Goal: Task Accomplishment & Management: Use online tool/utility

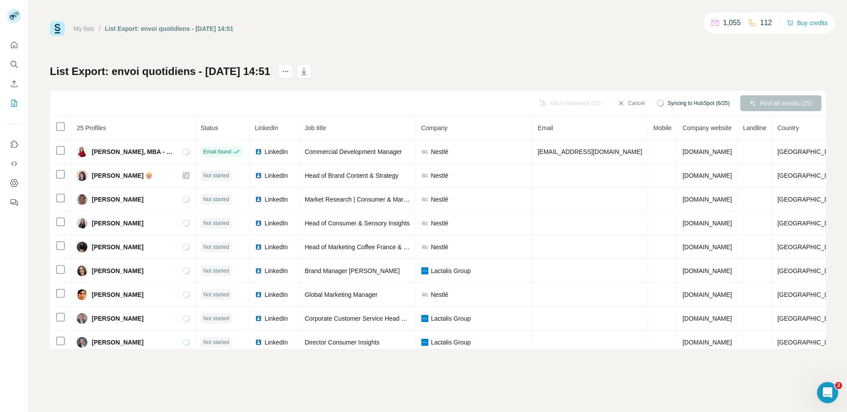
click at [791, 102] on div "Find all emails (25)" at bounding box center [780, 103] width 81 height 16
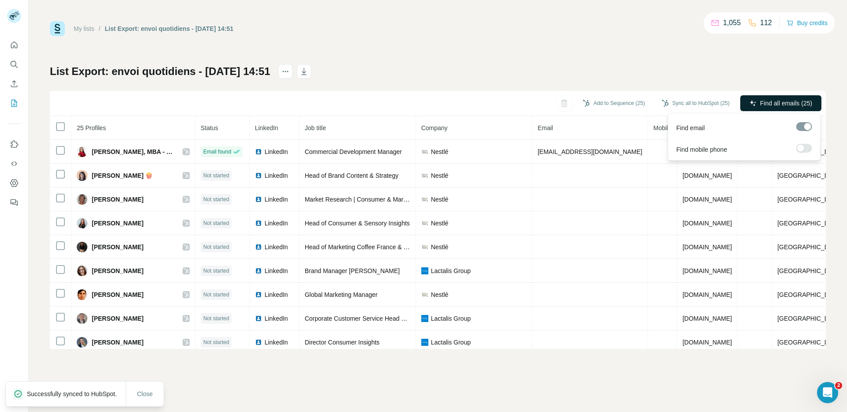
click at [762, 101] on span "Find all emails (25)" at bounding box center [786, 103] width 52 height 9
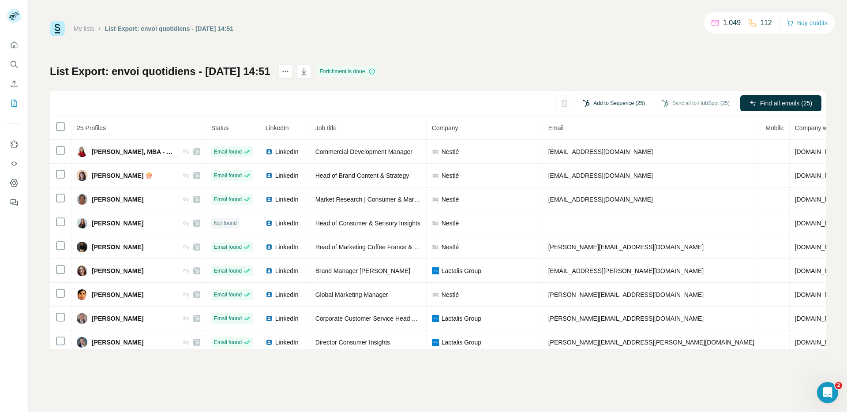
click at [622, 98] on button "Add to Sequence (25)" at bounding box center [613, 103] width 75 height 13
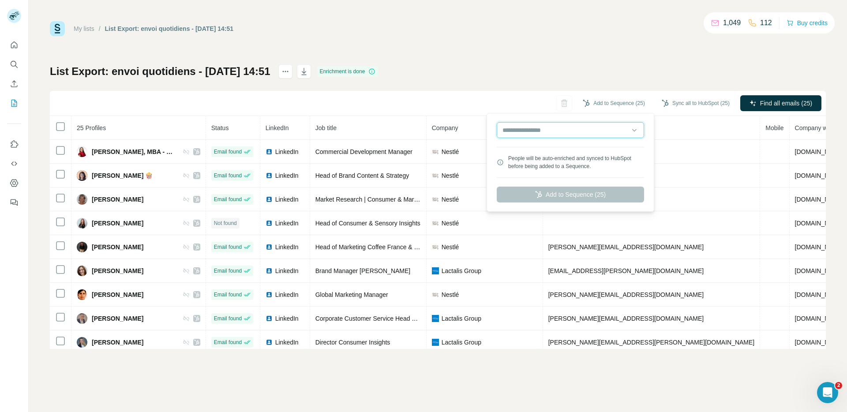
click at [564, 128] on input "text" at bounding box center [569, 130] width 147 height 16
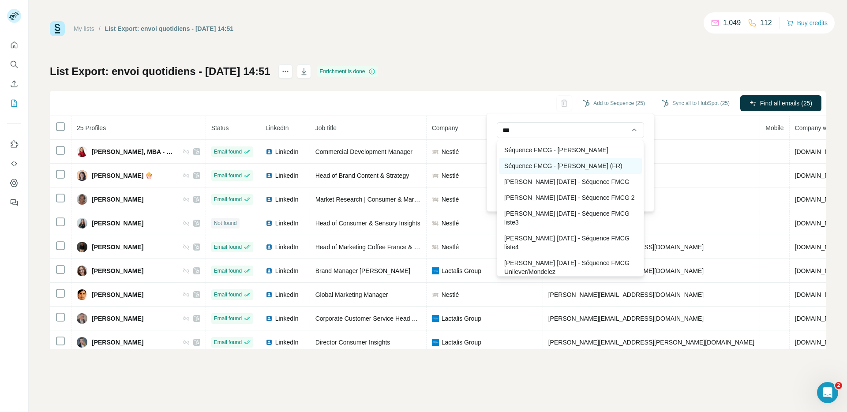
click at [563, 166] on div "Séquence FMCG - [PERSON_NAME] (FR)" at bounding box center [570, 166] width 143 height 16
type input "**********"
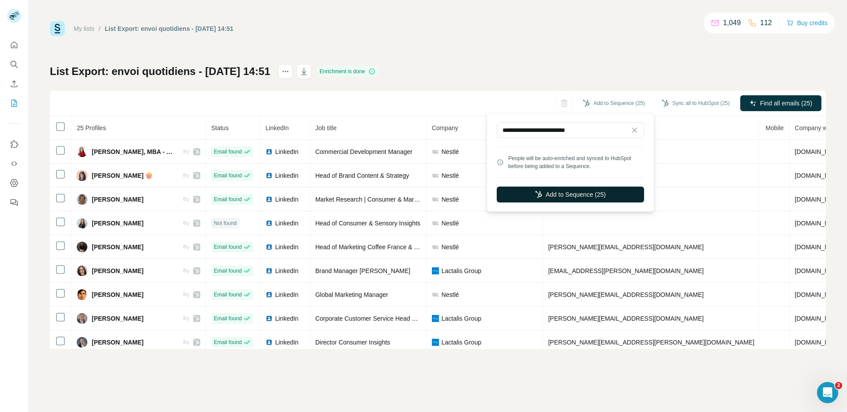
click at [561, 194] on button "Add to Sequence (25)" at bounding box center [569, 194] width 147 height 16
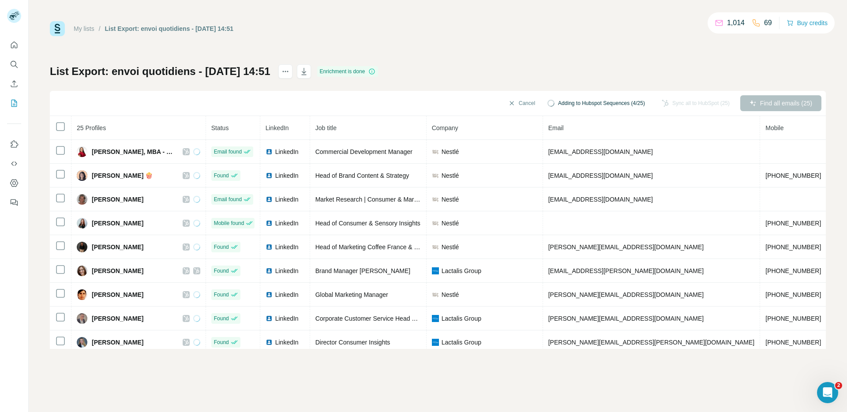
click at [376, 31] on div "My lists / List Export: envoi quotidiens - [DATE] 14:51 1,014 69 Buy credits" at bounding box center [438, 28] width 776 height 15
click at [537, 67] on div "List Export: envoi quotidiens - [DATE] 14:51 Enrichment is done Cancel Adding t…" at bounding box center [438, 206] width 776 height 284
click at [536, 41] on div "My lists / List Export: envoi quotidiens - [DATE] 14:51 1,014 67 Buy credits Li…" at bounding box center [438, 185] width 776 height 328
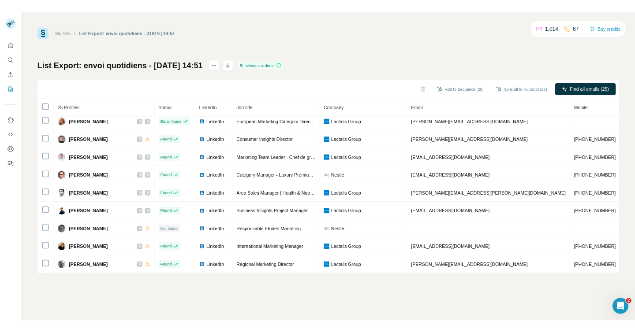
scroll to position [386, 0]
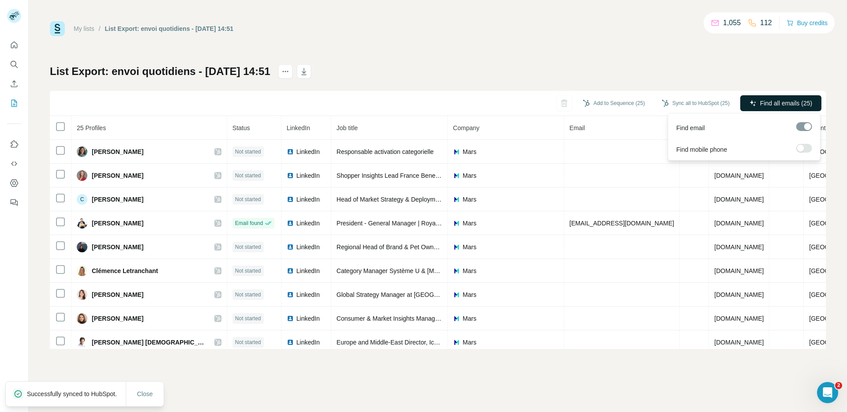
click at [796, 101] on span "Find all emails (25)" at bounding box center [786, 103] width 52 height 9
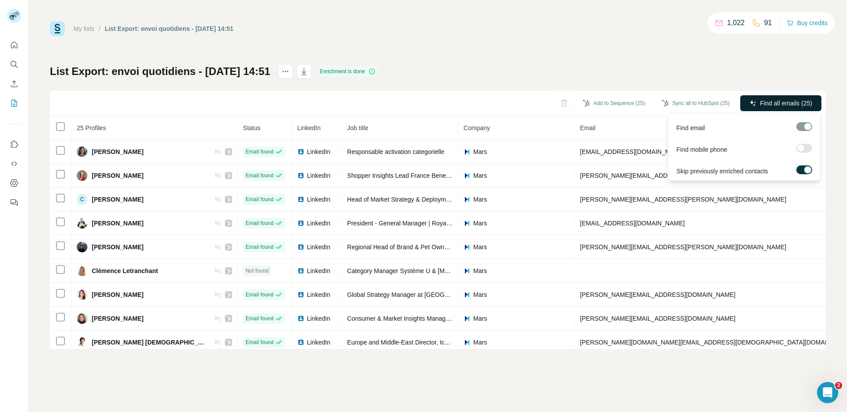
click at [795, 97] on button "Find all emails (25)" at bounding box center [780, 103] width 81 height 16
click at [627, 100] on button "Add to Sequence (25)" at bounding box center [613, 103] width 75 height 13
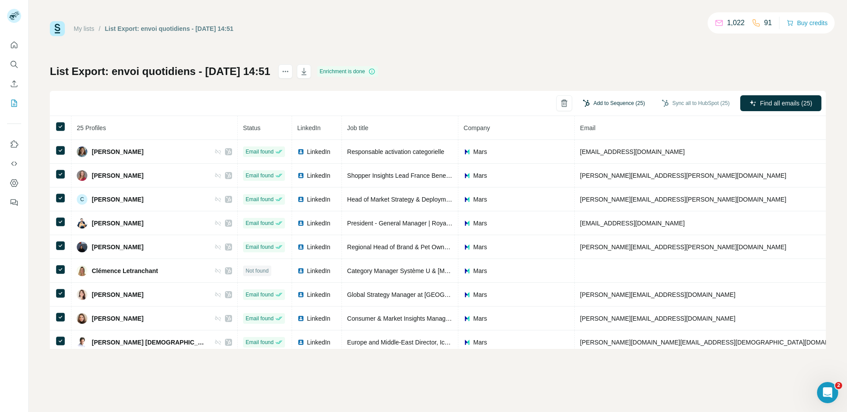
click at [615, 108] on button "Add to Sequence (25)" at bounding box center [613, 103] width 75 height 13
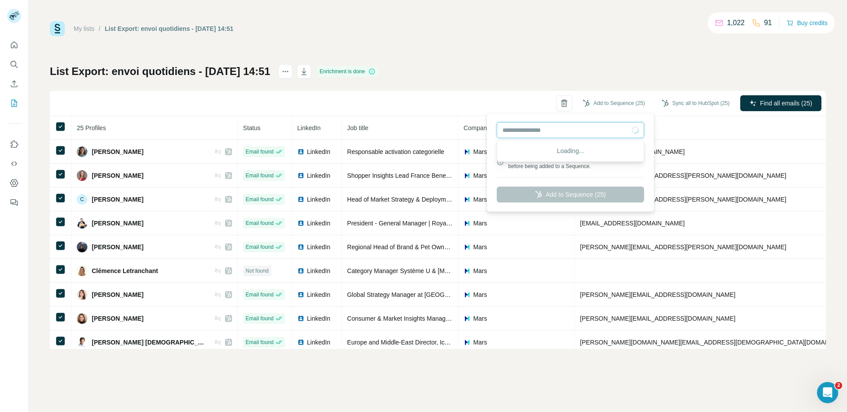
click at [582, 137] on input "text" at bounding box center [569, 130] width 147 height 16
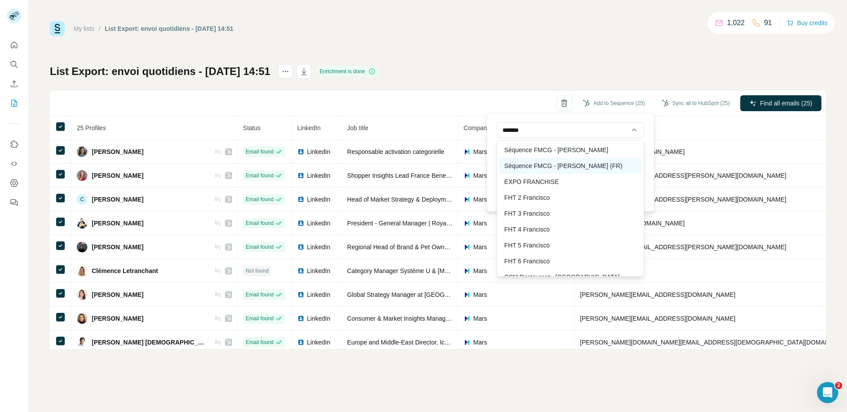
click at [578, 163] on div "Séquence FMCG - [PERSON_NAME] (FR)" at bounding box center [570, 166] width 143 height 16
type input "**********"
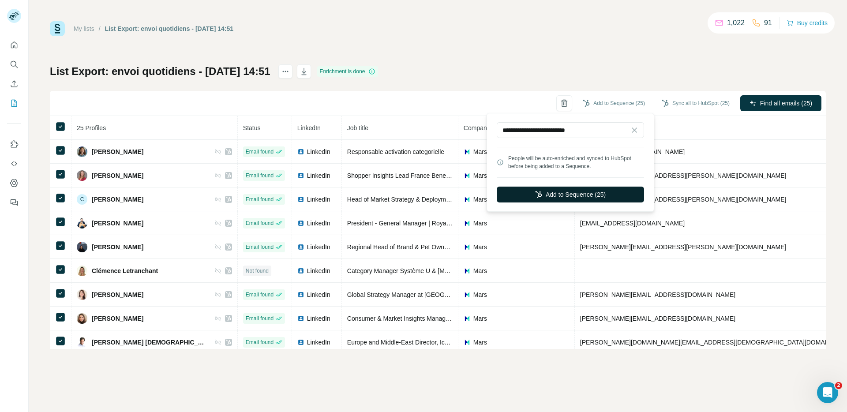
click at [583, 192] on button "Add to Sequence (25)" at bounding box center [569, 194] width 147 height 16
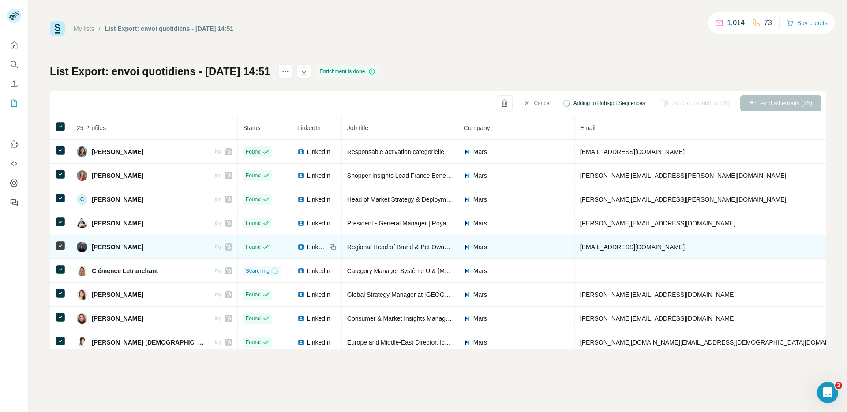
scroll to position [386, 0]
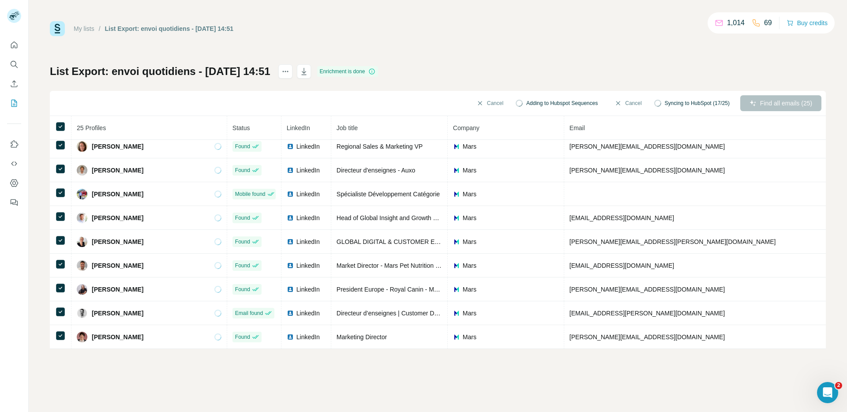
click at [550, 71] on div "List Export: envoi quotidiens - 06/10/2025 14:51 Enrichment is done Cancel Addi…" at bounding box center [438, 206] width 776 height 284
click at [505, 54] on div "My lists / List Export: envoi quotidiens - 06/10/2025 14:51 1,014 69 Buy credit…" at bounding box center [438, 185] width 776 height 328
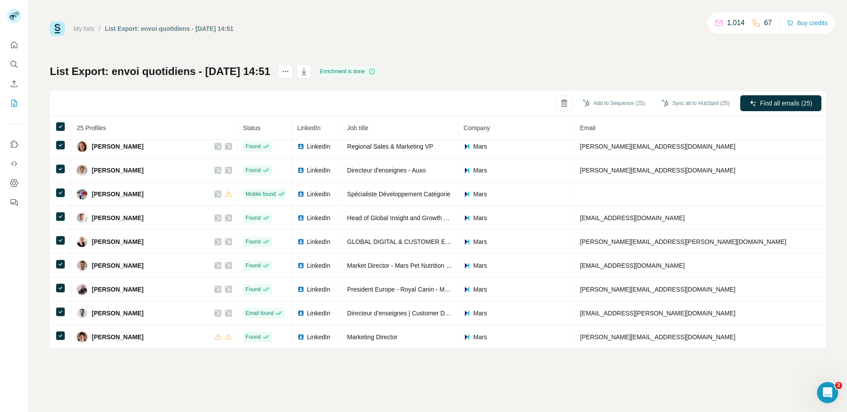
click at [539, 55] on div "My lists / List Export: envoi quotidiens - 06/10/2025 14:51 1,014 67 Buy credit…" at bounding box center [438, 185] width 776 height 328
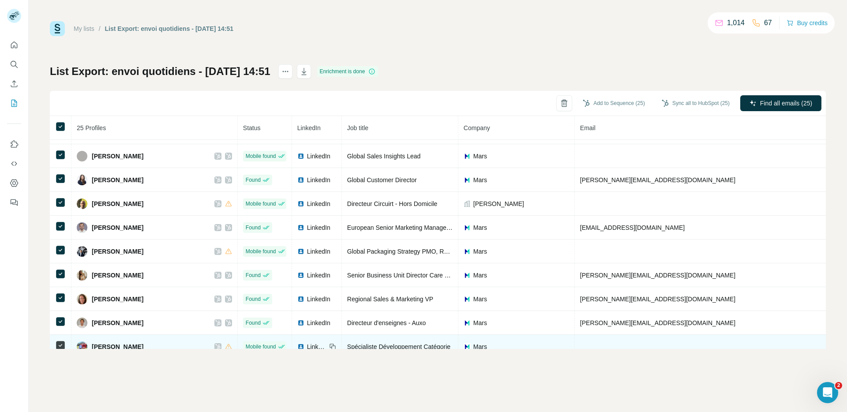
scroll to position [0, 0]
